Goal: Information Seeking & Learning: Learn about a topic

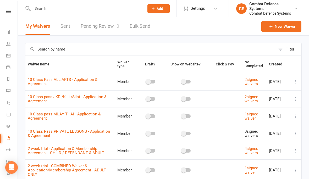
select select "25"
click at [8, 57] on icon at bounding box center [8, 55] width 4 height 4
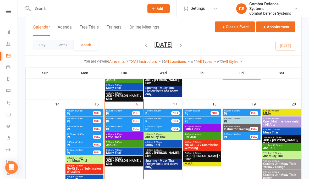
scroll to position [207, 0]
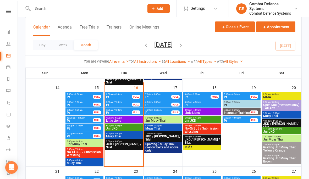
click at [135, 128] on span "Jnr JKD" at bounding box center [124, 128] width 36 height 3
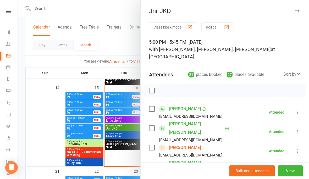
scroll to position [25, 0]
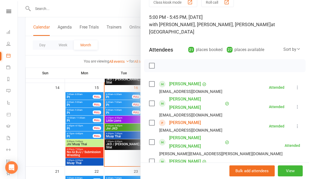
click at [78, 73] on div at bounding box center [163, 89] width 291 height 179
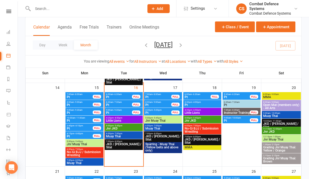
click at [127, 131] on div "5:00pm - 5:45pm Jnr JKD" at bounding box center [124, 128] width 38 height 8
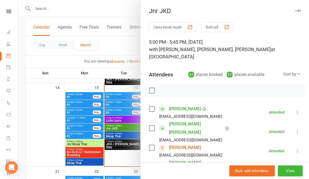
click at [31, 64] on div at bounding box center [163, 89] width 291 height 179
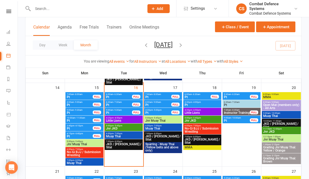
click at [124, 135] on span "Muay Thai" at bounding box center [124, 136] width 36 height 3
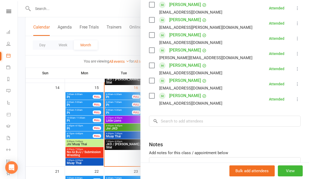
scroll to position [158, 0]
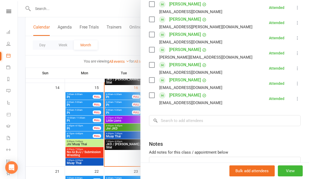
click at [31, 145] on div at bounding box center [163, 89] width 291 height 179
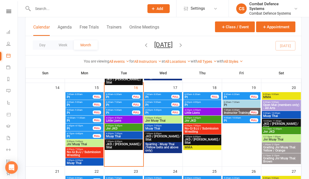
click at [126, 144] on span "JKD / [PERSON_NAME] / Silat" at bounding box center [124, 146] width 36 height 6
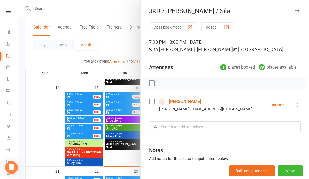
click at [46, 118] on div at bounding box center [163, 89] width 291 height 179
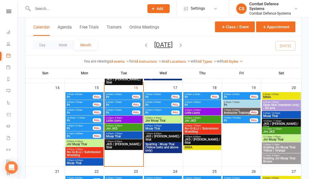
click at [160, 117] on span "- 5:45pm" at bounding box center [157, 118] width 9 height 2
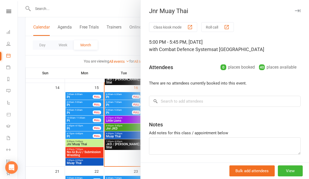
click at [44, 132] on div at bounding box center [163, 89] width 291 height 179
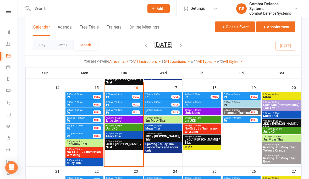
click at [179, 145] on span "Sparring - Muay Thai (Yellow belts and above only)" at bounding box center [163, 147] width 36 height 9
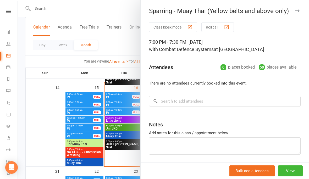
click at [36, 129] on div at bounding box center [163, 89] width 291 height 179
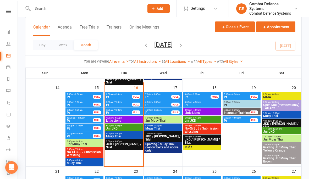
click at [195, 111] on span "Little Lions" at bounding box center [203, 112] width 36 height 3
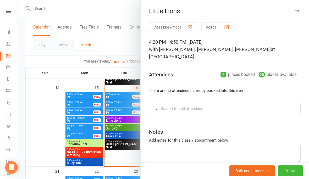
click at [38, 155] on div at bounding box center [163, 89] width 291 height 179
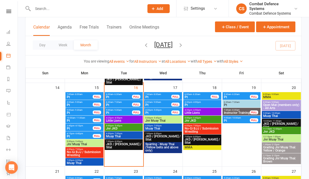
click at [203, 120] on span "Jnr JKD" at bounding box center [203, 120] width 36 height 3
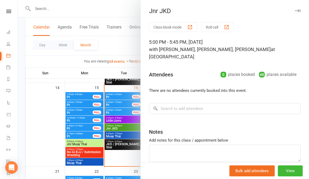
click at [39, 143] on div at bounding box center [163, 89] width 291 height 179
